Goal: Transaction & Acquisition: Purchase product/service

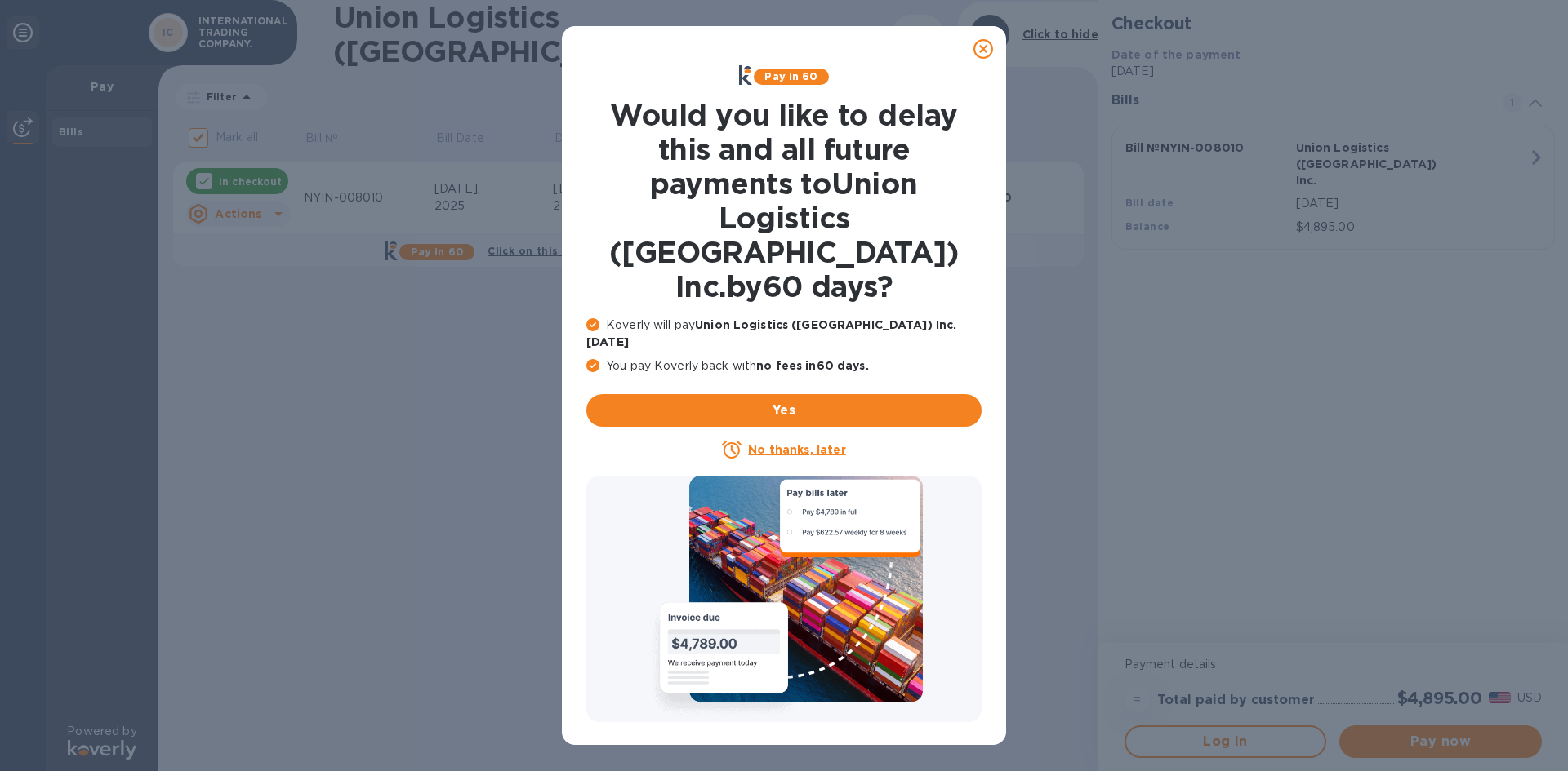
click at [980, 46] on icon at bounding box center [983, 49] width 20 height 20
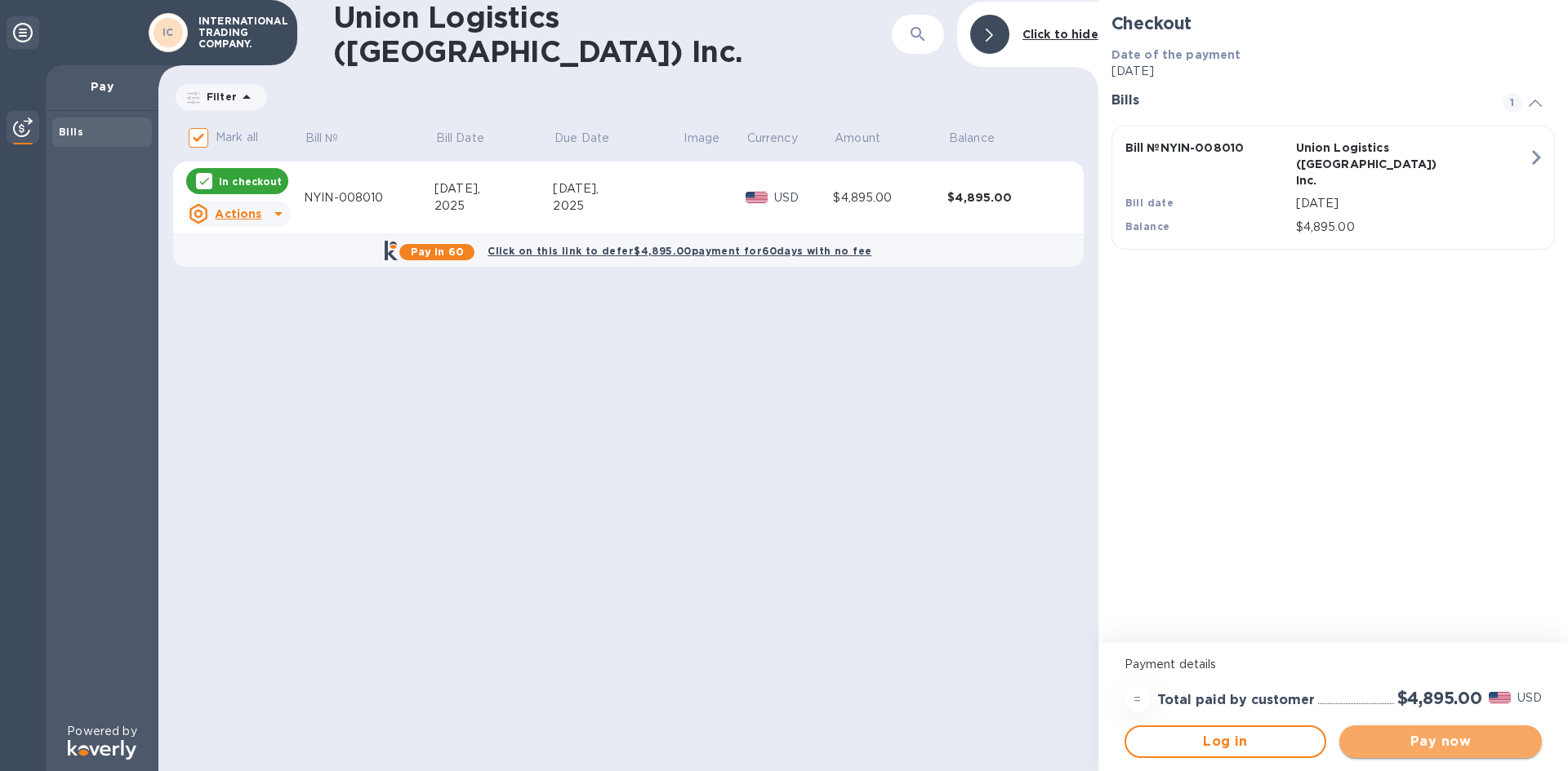
click at [1378, 740] on span "Pay now" at bounding box center [1441, 742] width 177 height 20
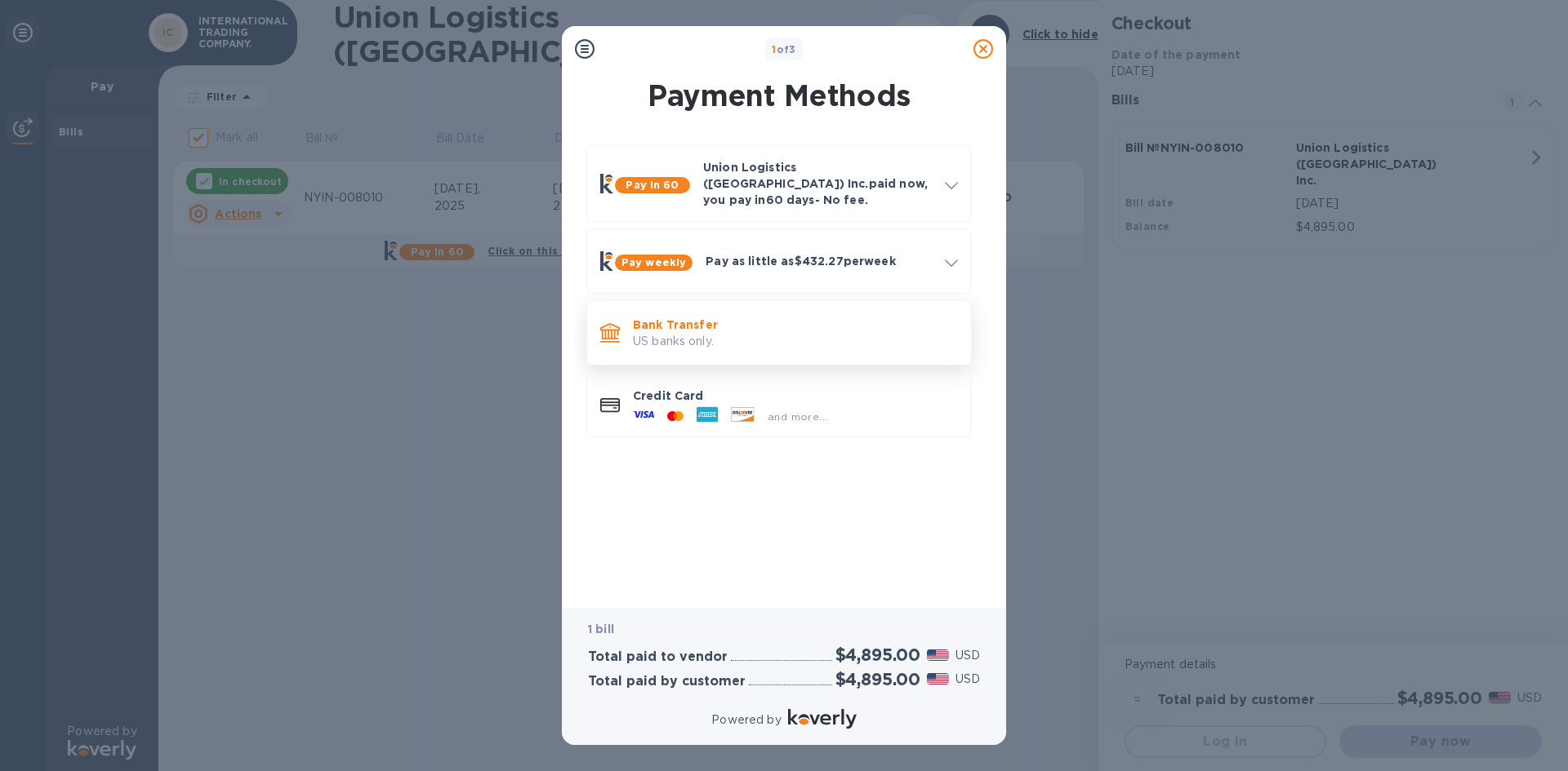
click at [755, 333] on p "US banks only." at bounding box center [796, 342] width 325 height 18
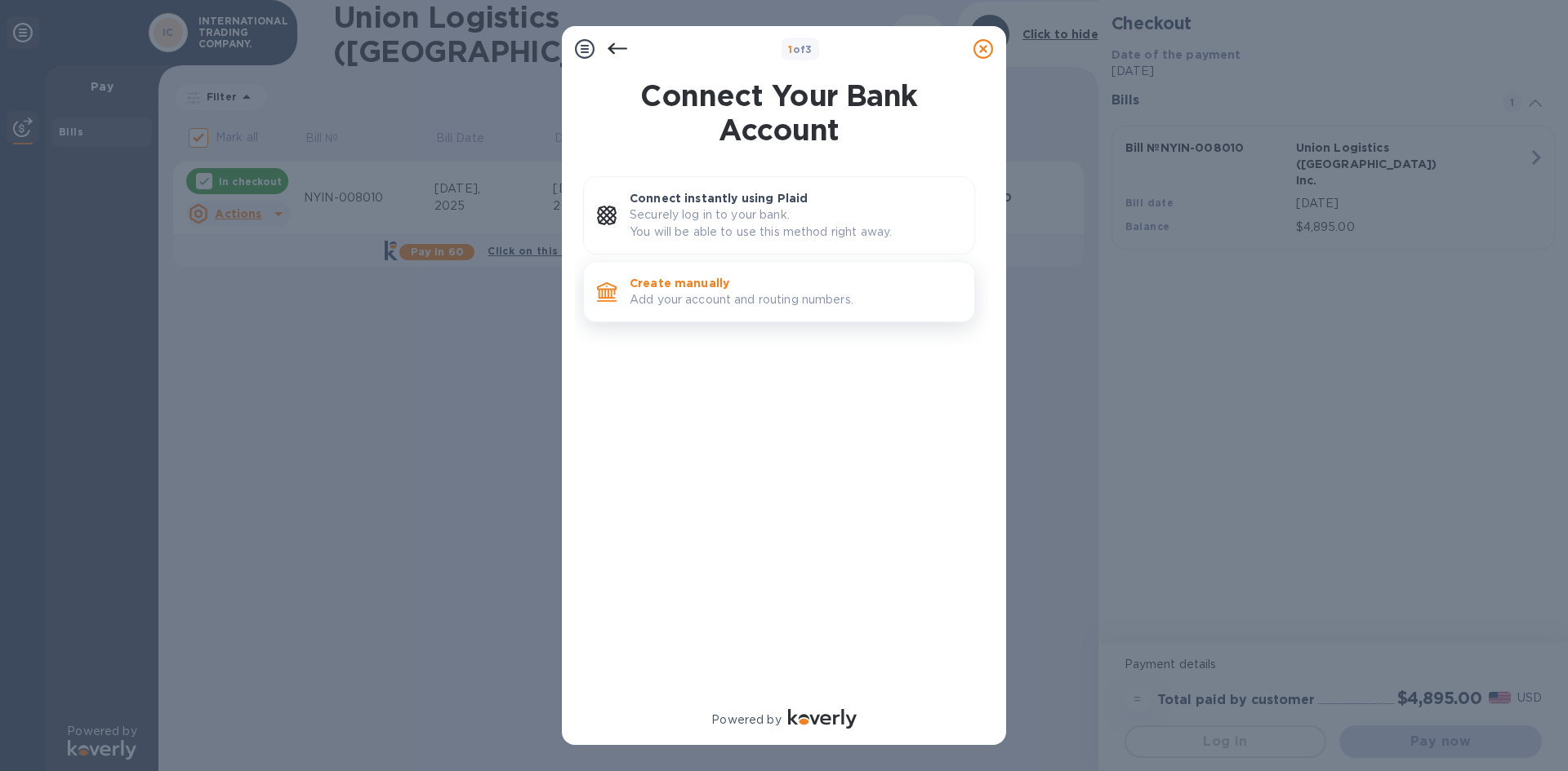
click at [724, 298] on p "Add your account and routing numbers." at bounding box center [796, 300] width 332 height 18
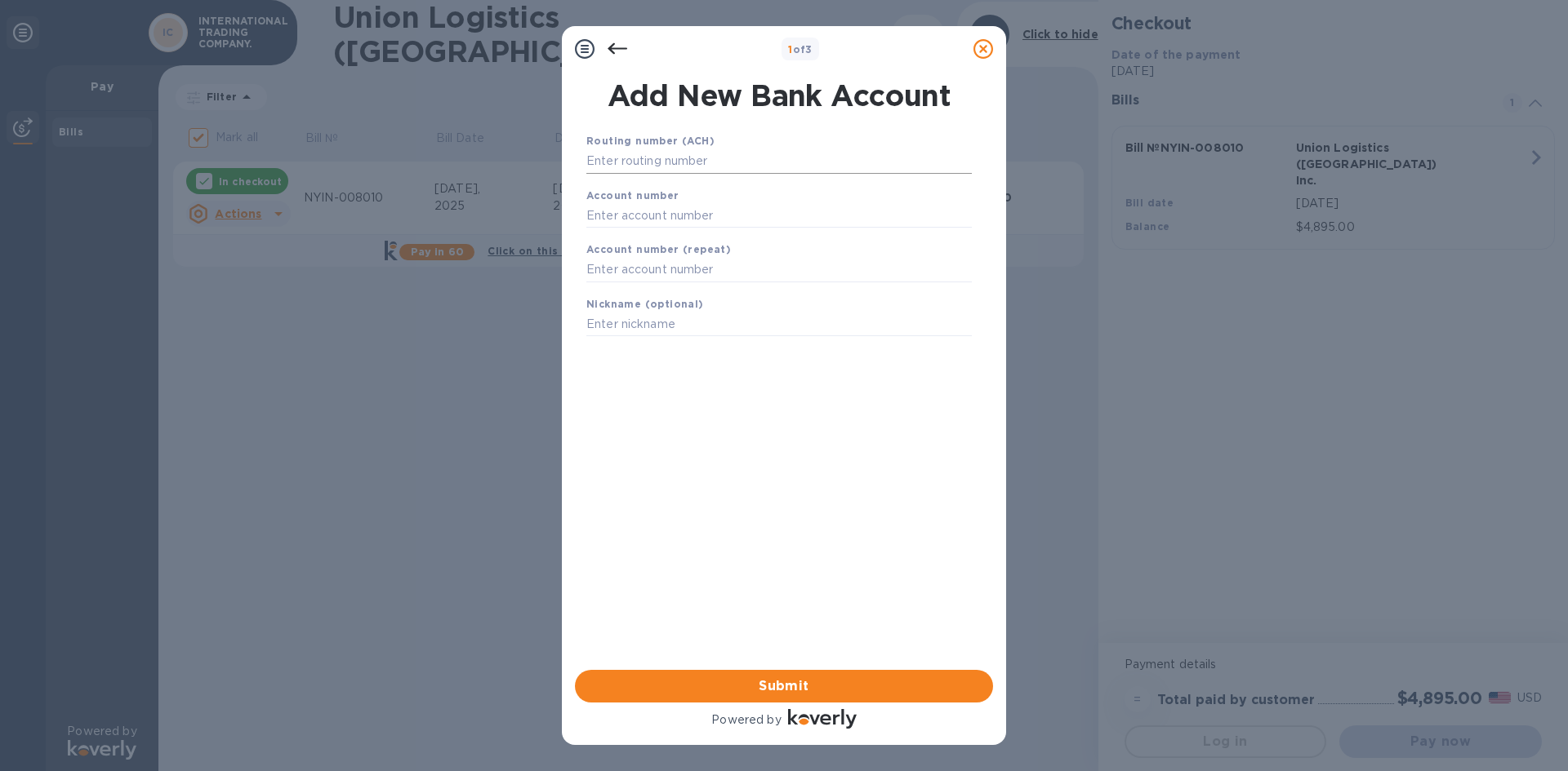
click at [673, 162] on input "text" at bounding box center [779, 161] width 385 height 24
type input "122041235"
click at [653, 213] on b "Account number" at bounding box center [633, 216] width 93 height 13
click at [651, 222] on div "Account number" at bounding box center [779, 228] width 399 height 55
click at [651, 240] on input "text" at bounding box center [779, 235] width 385 height 24
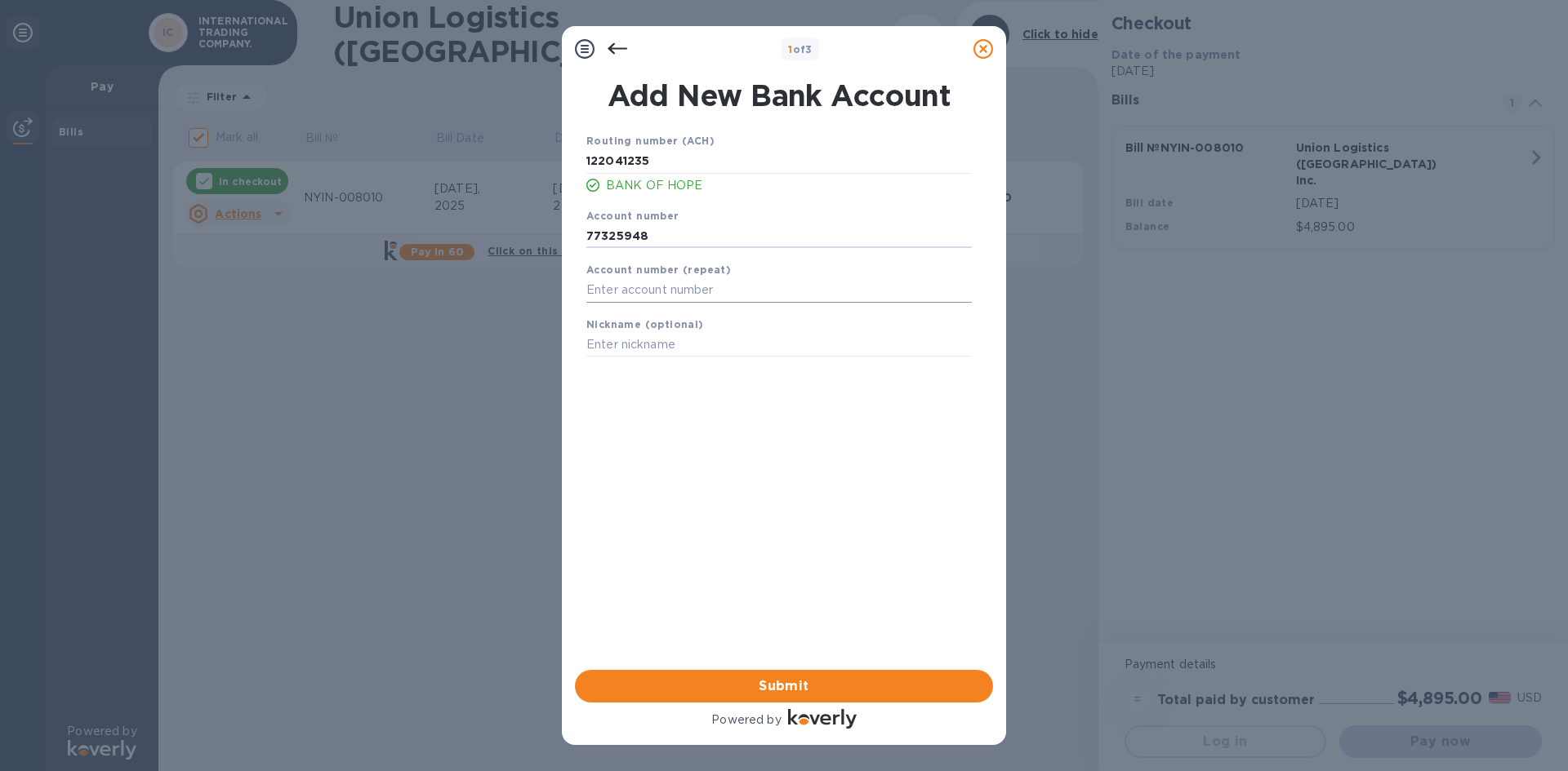
type input "77325948"
click at [647, 284] on input "text" at bounding box center [779, 290] width 385 height 24
type input "77325948"
click at [794, 693] on span "Submit" at bounding box center [784, 687] width 392 height 20
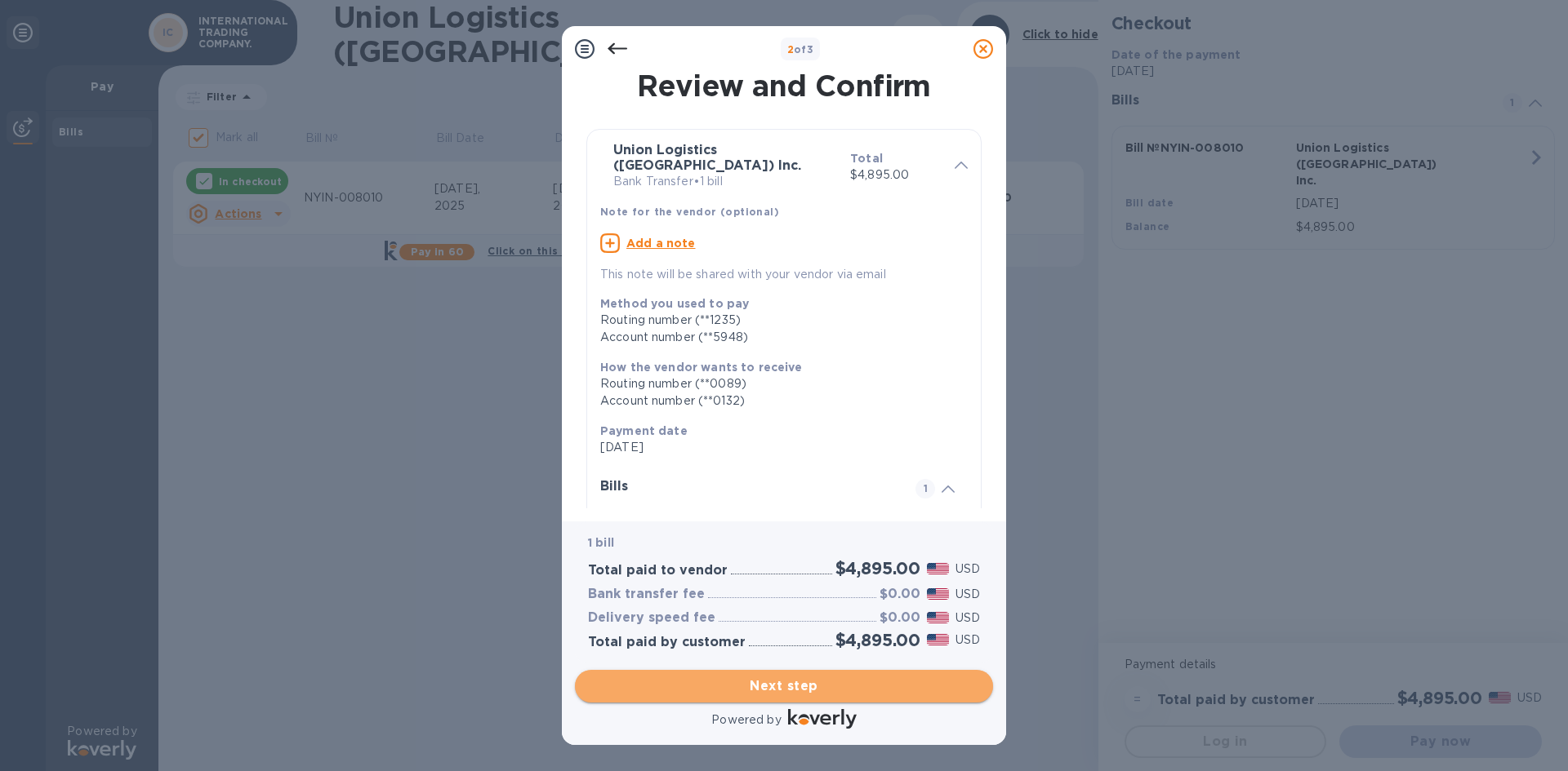
click at [797, 683] on span "Next step" at bounding box center [784, 687] width 392 height 20
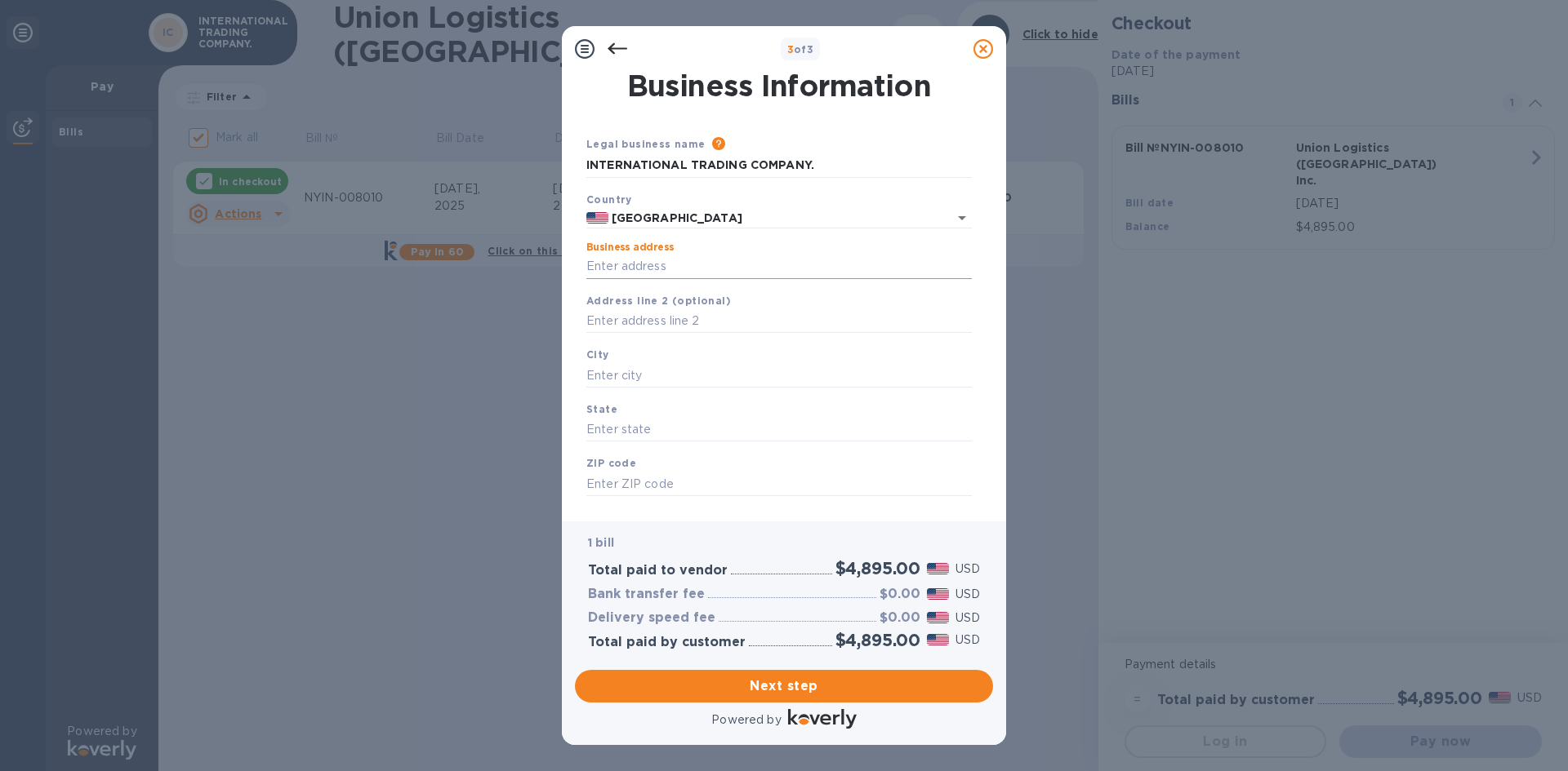
click at [634, 262] on input "Business address" at bounding box center [779, 267] width 385 height 24
type input "[STREET_ADDRESS][PERSON_NAME]"
click at [642, 363] on input "text" at bounding box center [779, 375] width 385 height 24
type input "GARDENA"
click at [654, 423] on input "text" at bounding box center [779, 429] width 385 height 24
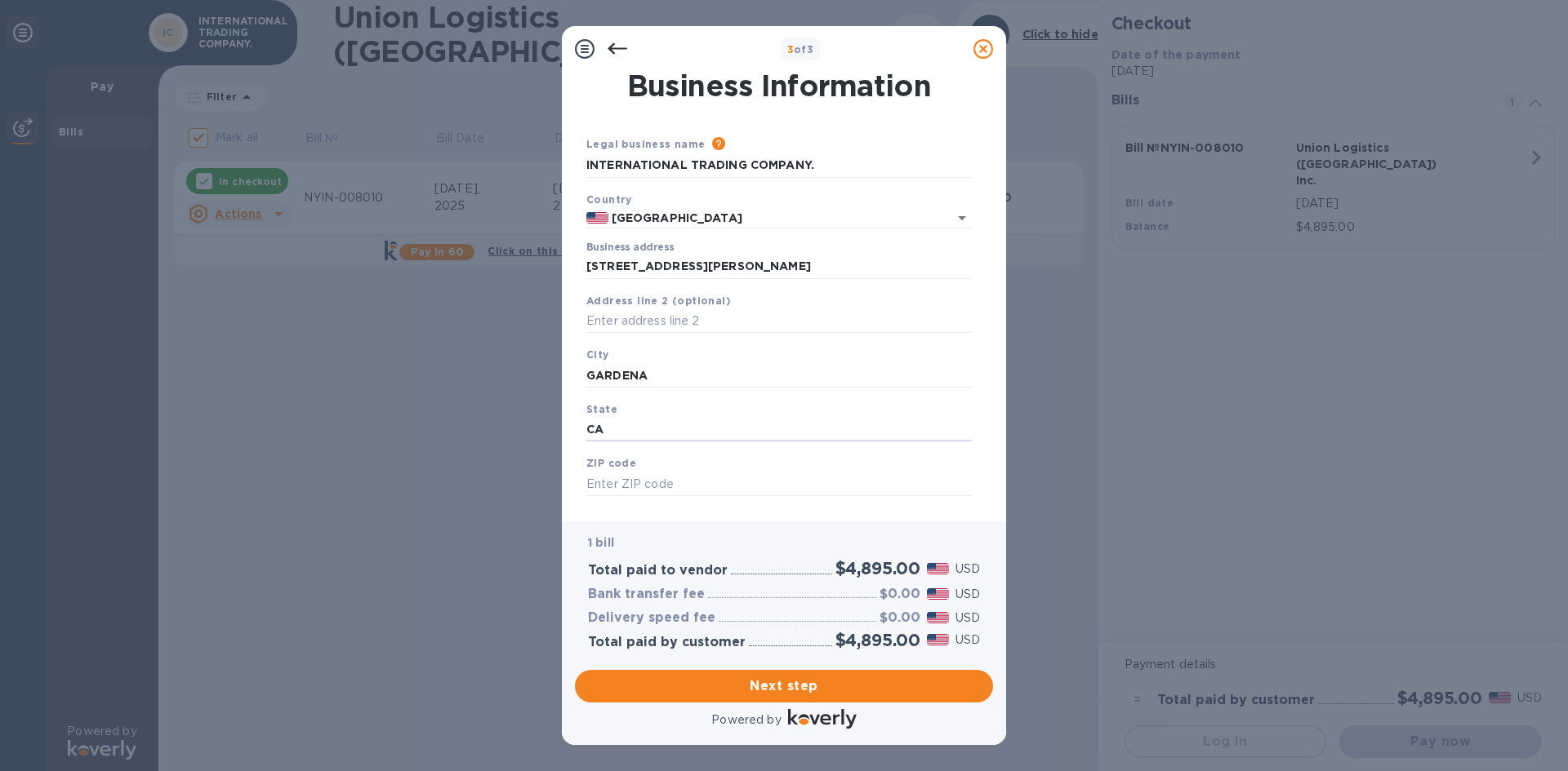
type input "CA"
click at [633, 469] on b "ZIP code" at bounding box center [611, 463] width 50 height 13
click at [632, 485] on input "text" at bounding box center [779, 483] width 385 height 24
type input "90248"
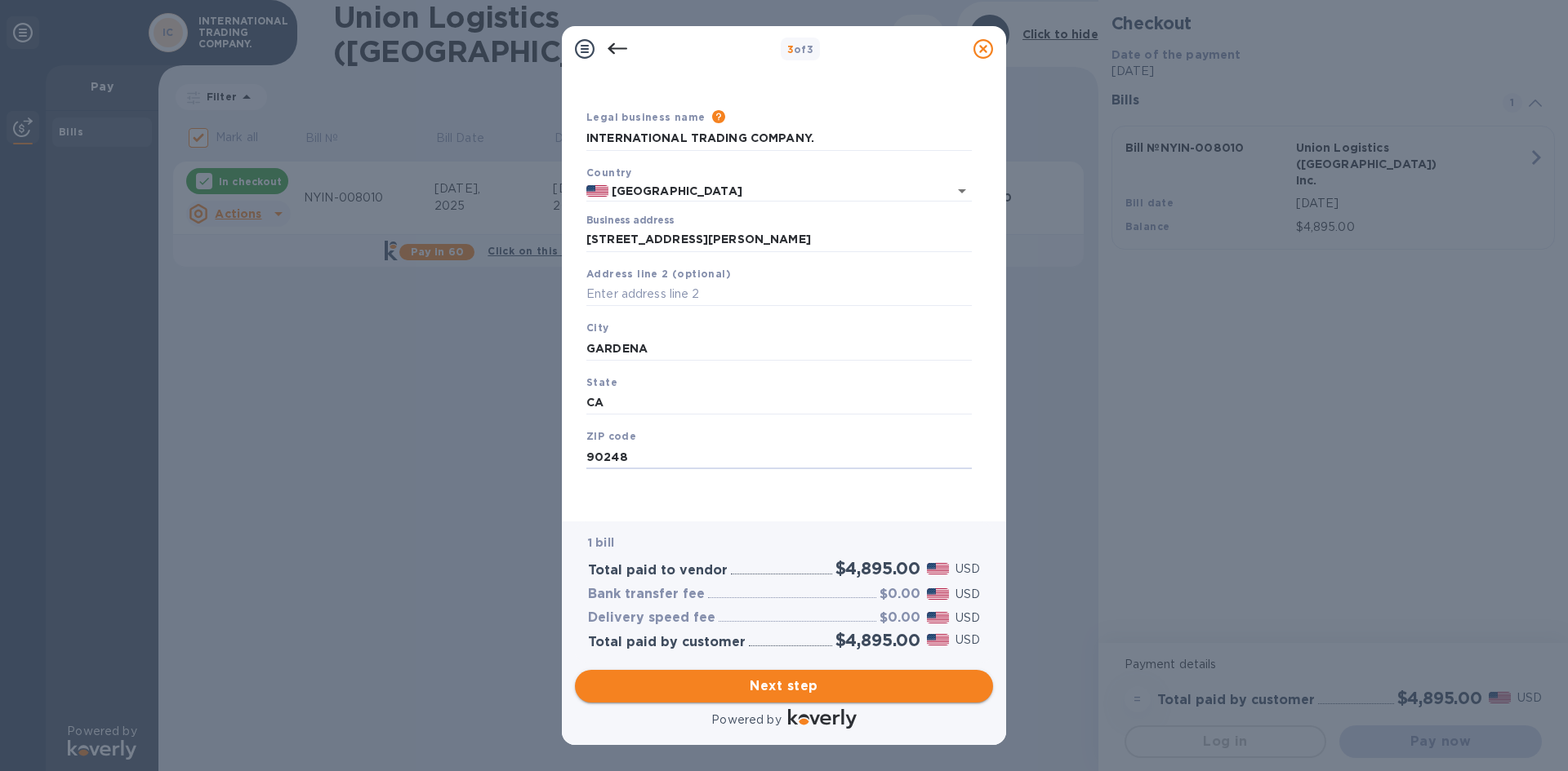
click at [795, 680] on span "Next step" at bounding box center [784, 687] width 392 height 20
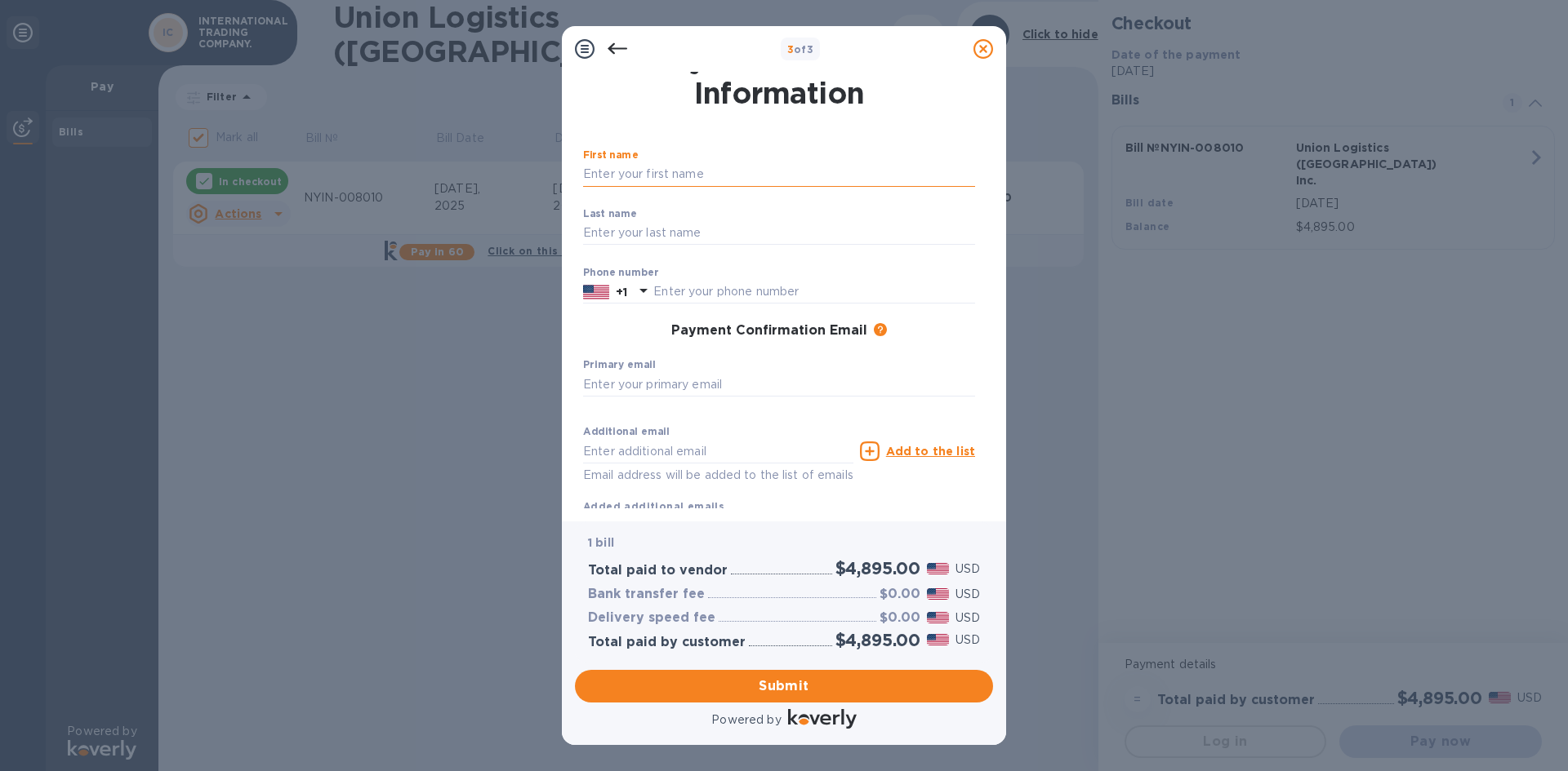
click at [685, 179] on input "text" at bounding box center [779, 174] width 392 height 24
type input "[PERSON_NAME]"
type input "7146809876"
type input "[PERSON_NAME][EMAIL_ADDRESS][DOMAIN_NAME]"
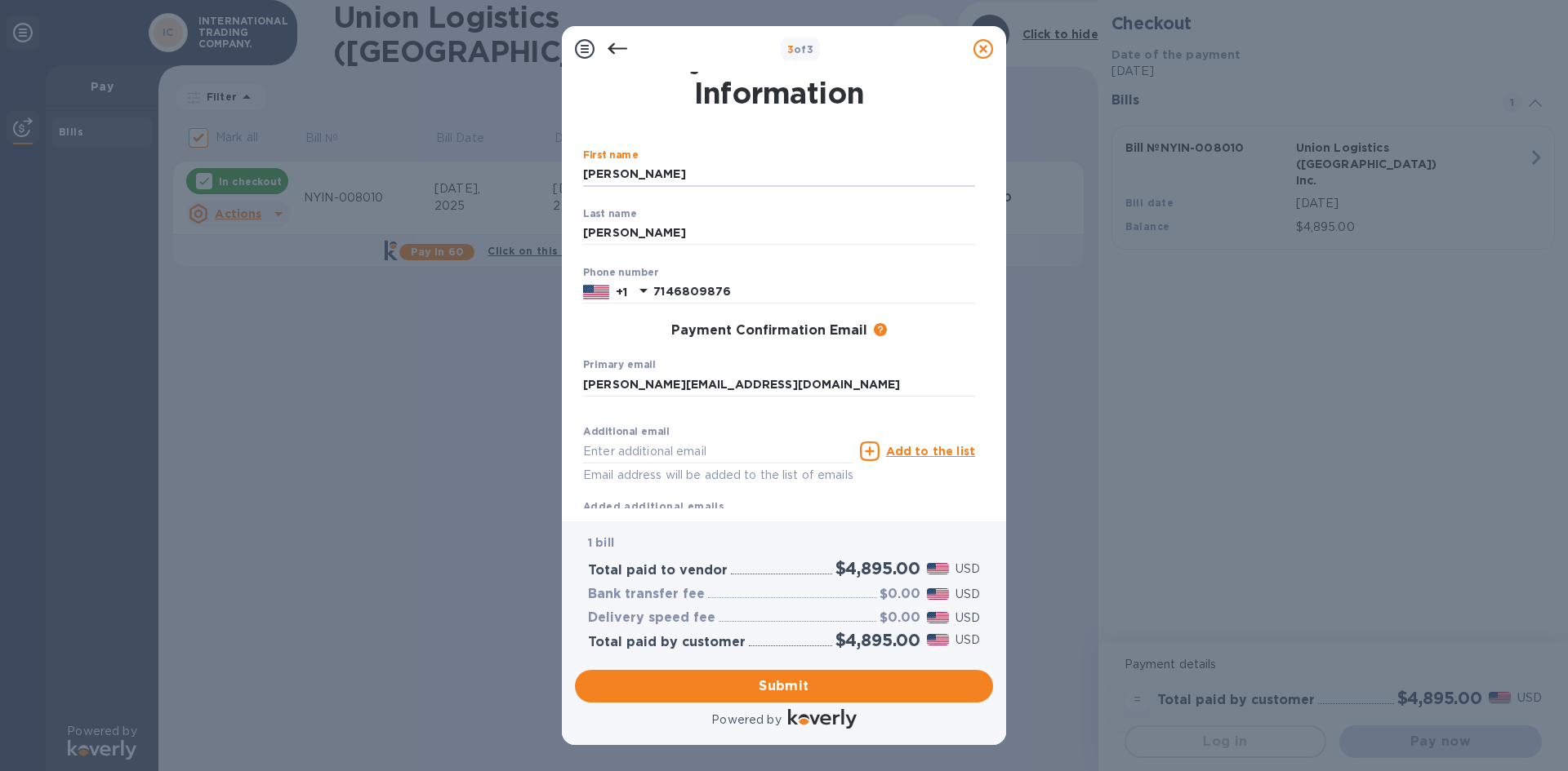
type input "[PERSON_NAME][EMAIL_ADDRESS][DOMAIN_NAME]"
drag, startPoint x: 751, startPoint y: 447, endPoint x: 481, endPoint y: 449, distance: 270.0
click at [482, 451] on div "3 of 3 Payment Contact Information First name [PERSON_NAME] ​ Last name [PERSON…" at bounding box center [784, 385] width 1568 height 771
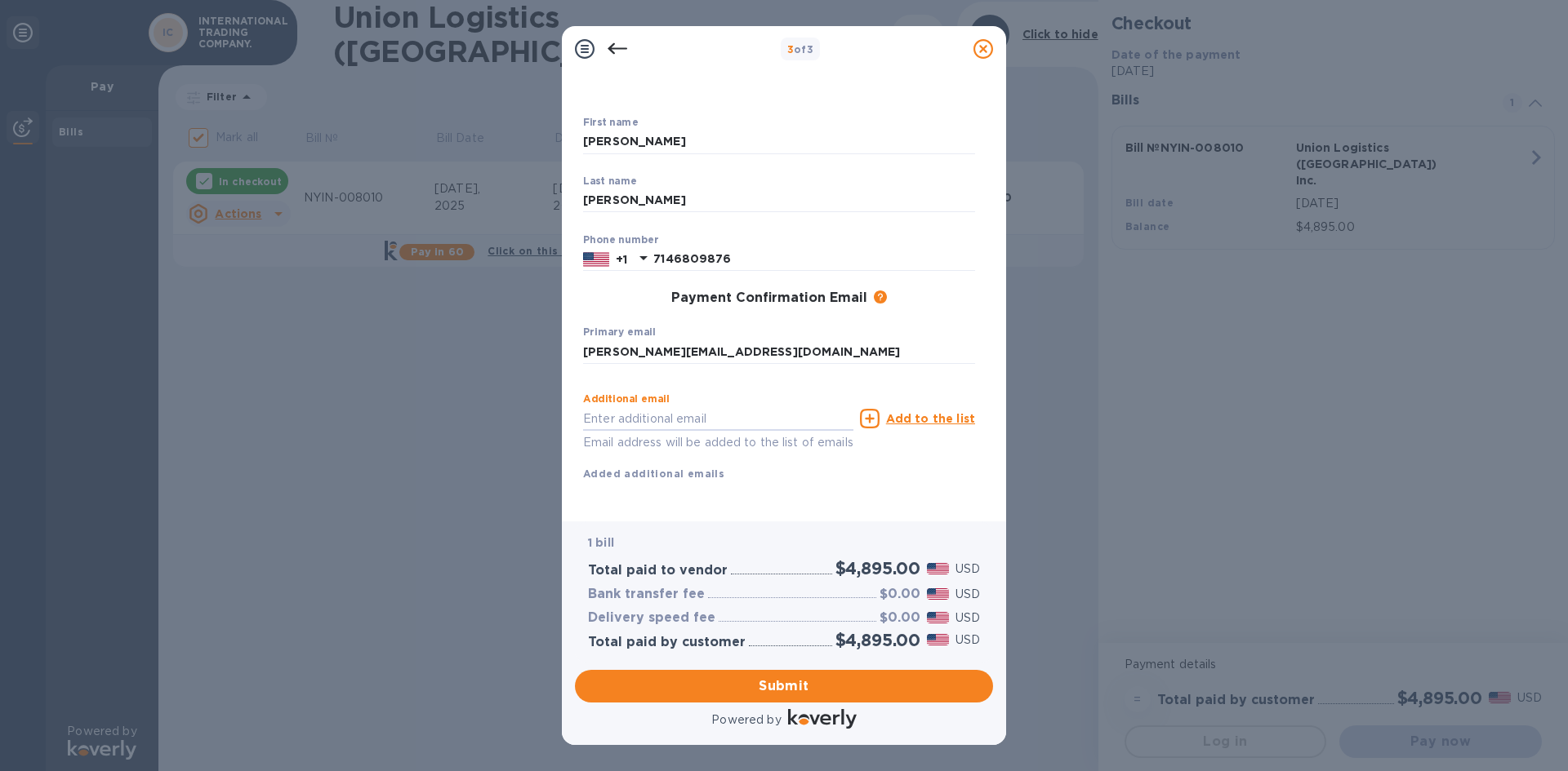
scroll to position [78, 0]
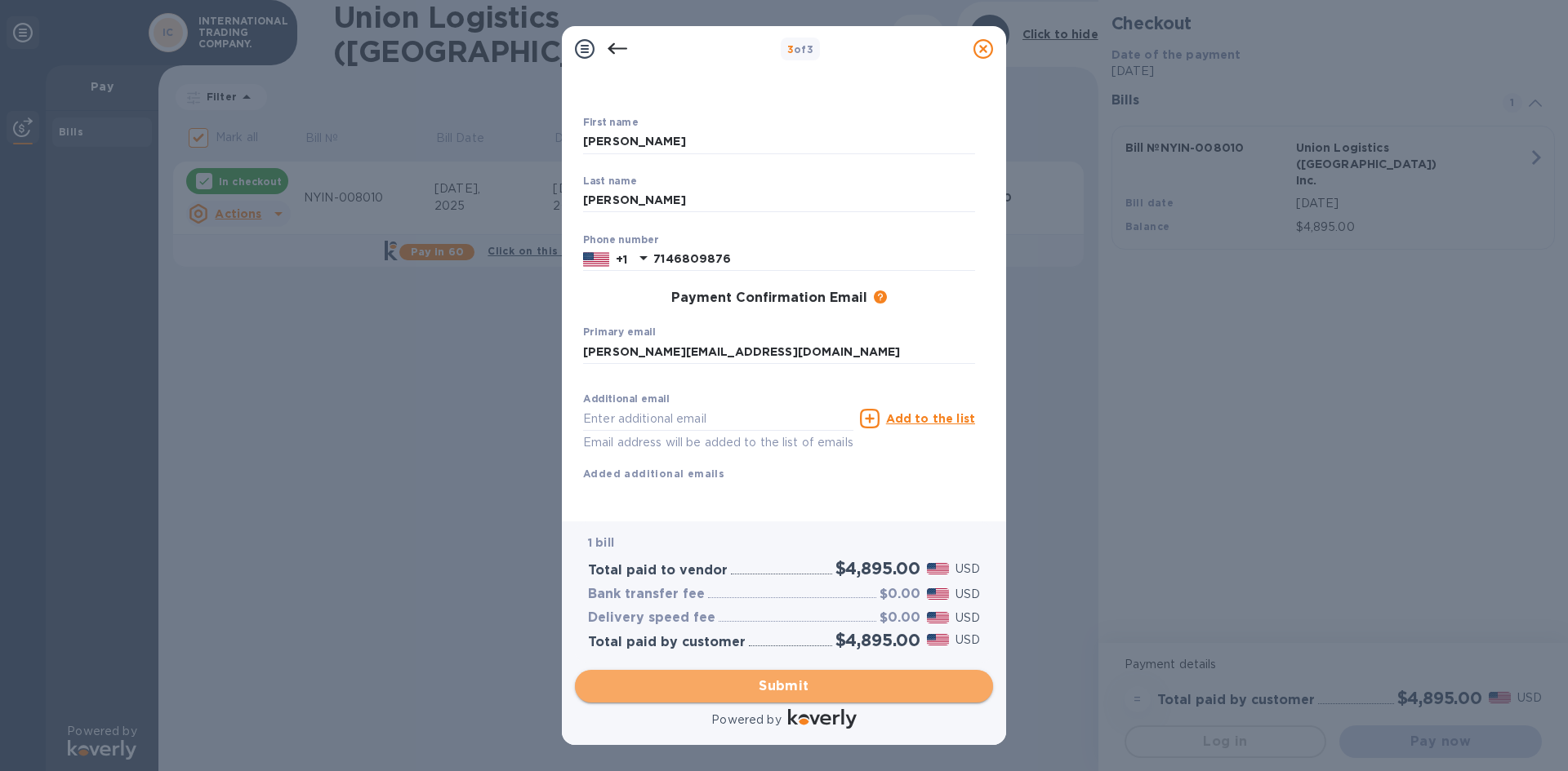
click at [838, 696] on button "Submit" at bounding box center [783, 686] width 418 height 33
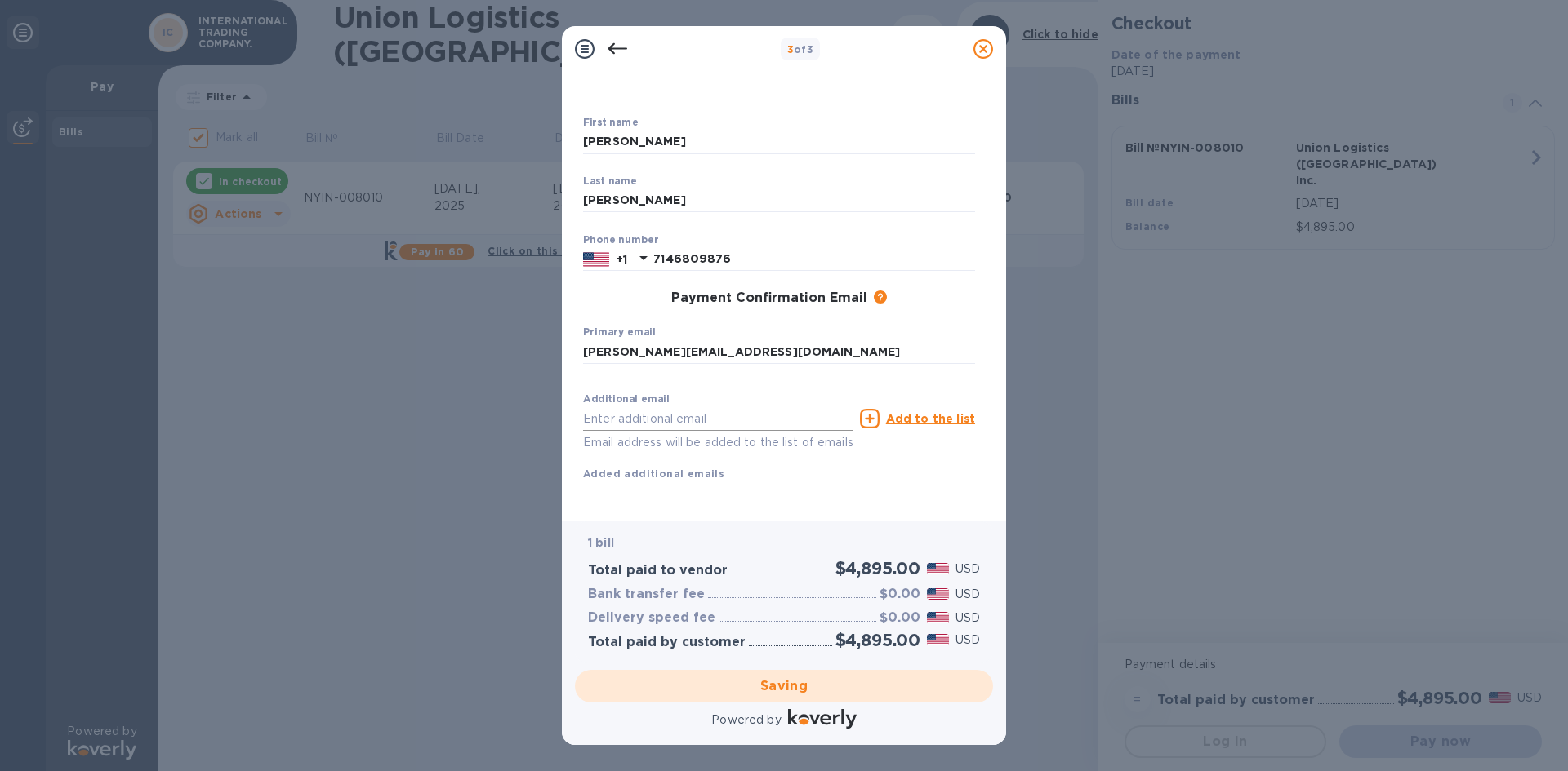
checkbox input "false"
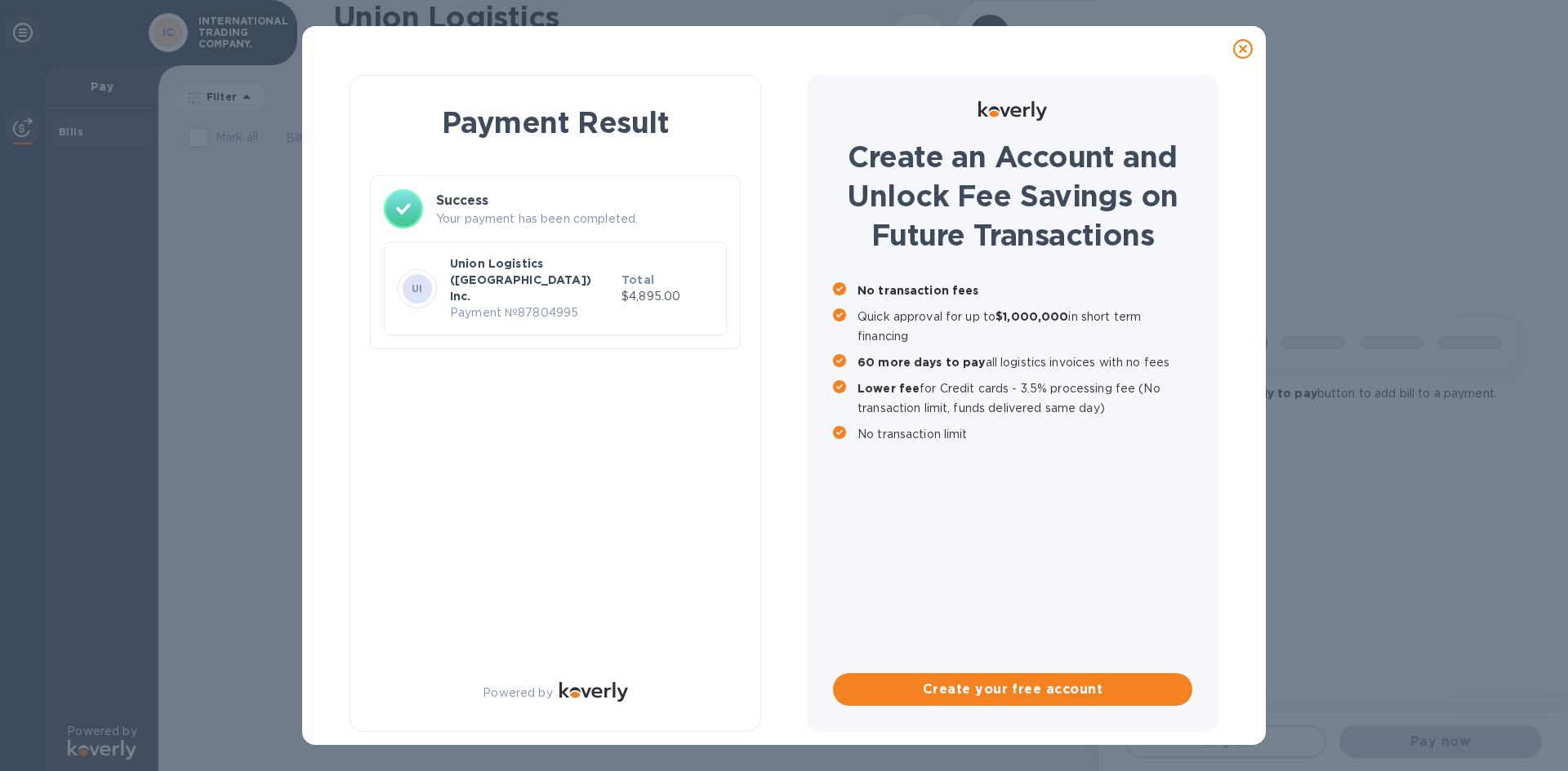
scroll to position [0, 0]
